Goal: Task Accomplishment & Management: Manage account settings

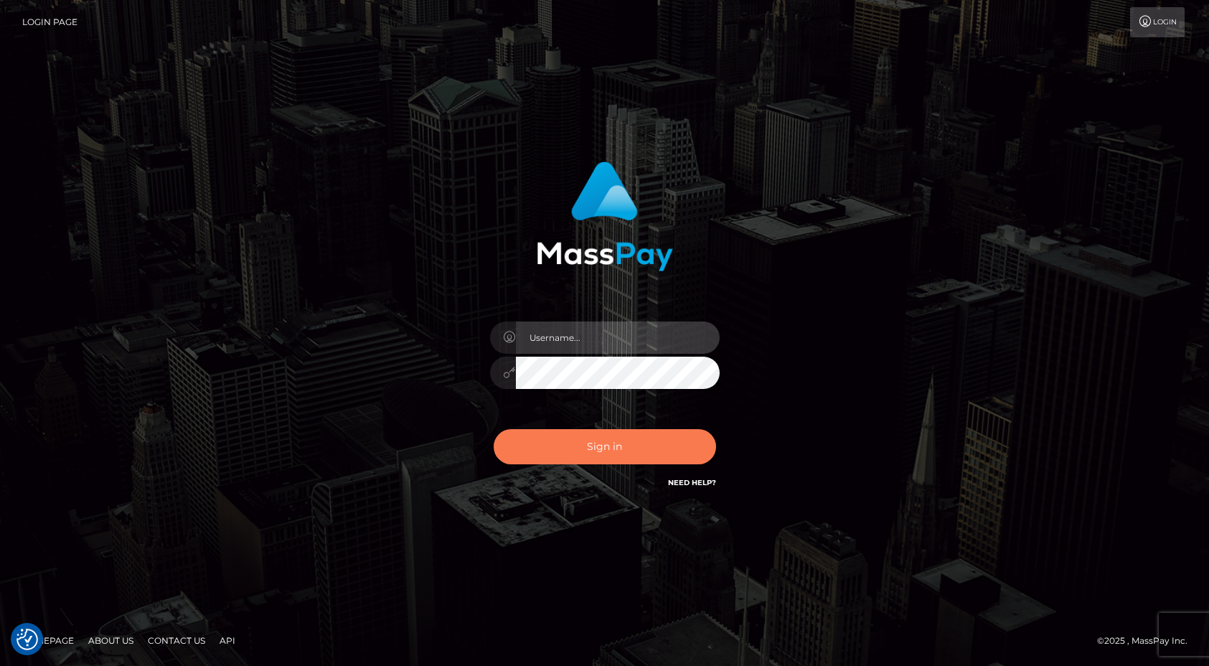
type input "Anthony.Spree"
click at [563, 448] on button "Sign in" at bounding box center [604, 446] width 222 height 35
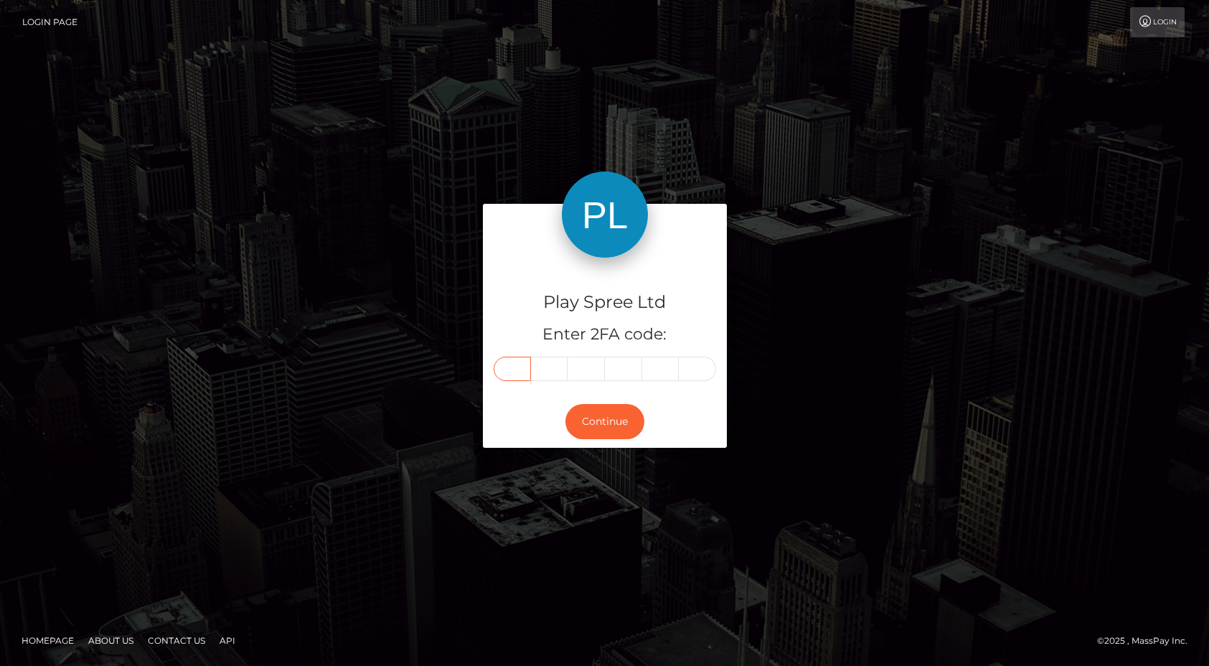
click at [507, 367] on input "text" at bounding box center [511, 368] width 37 height 24
type input "8"
type input "3"
type input "1"
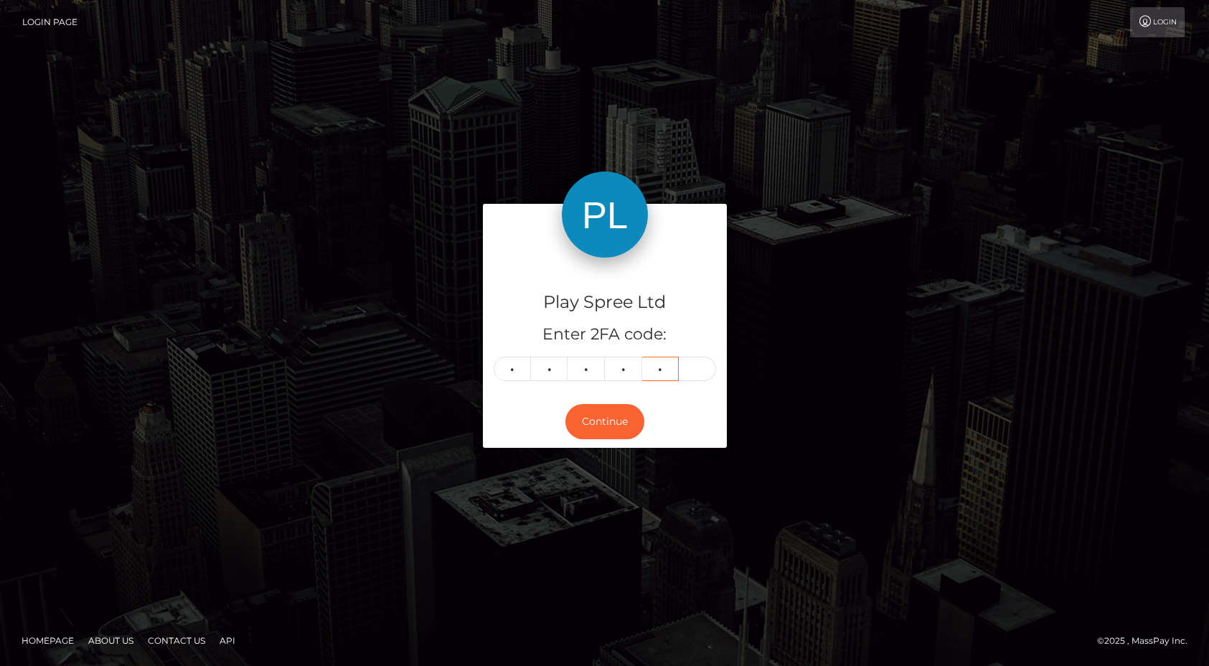
type input "4"
type input "2"
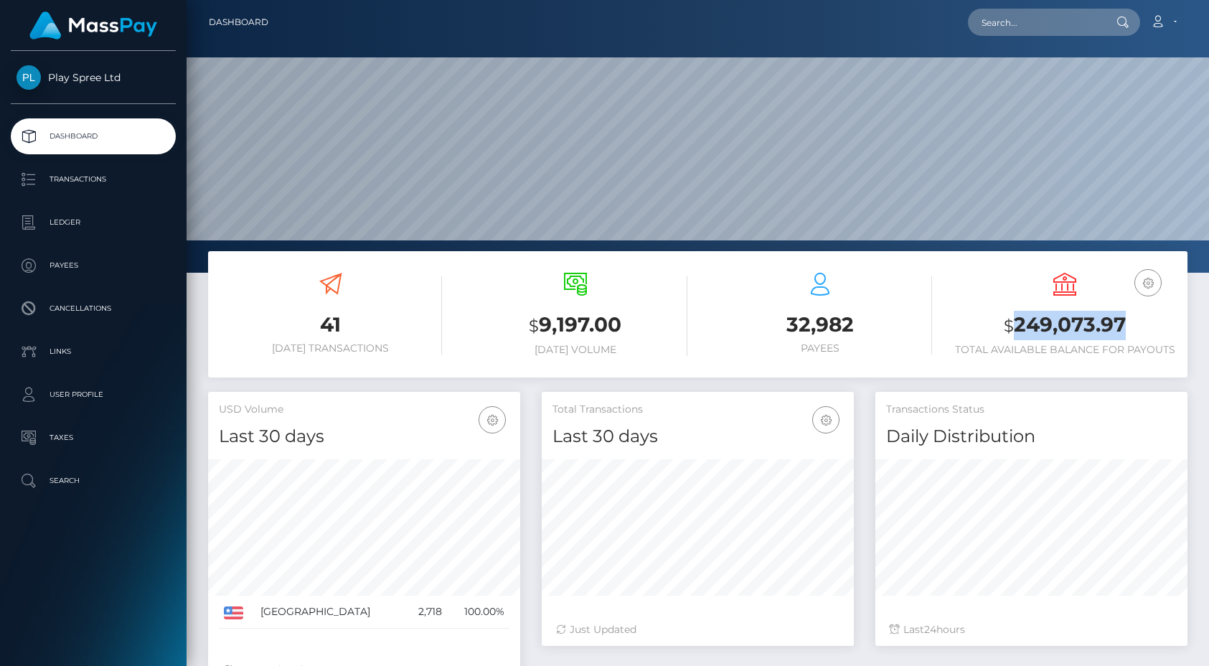
scroll to position [255, 312]
